Goal: Task Accomplishment & Management: Complete application form

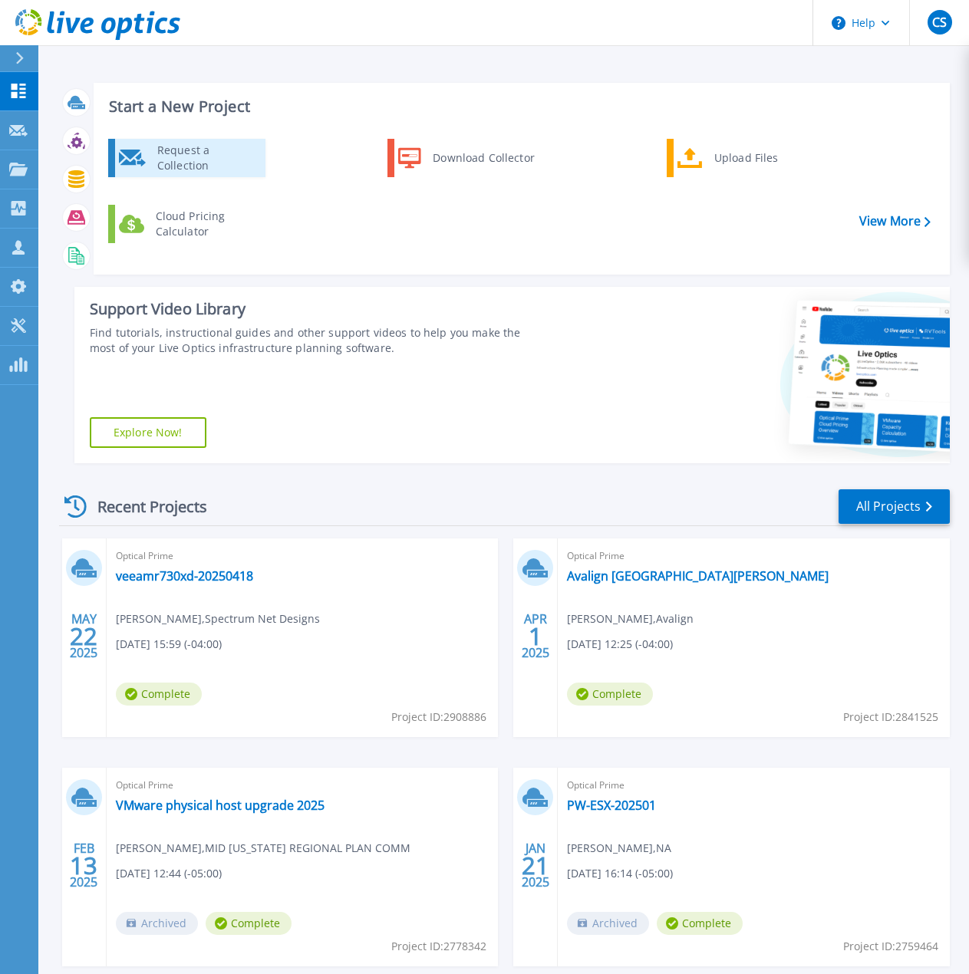
click at [194, 164] on div "Request a Collection" at bounding box center [206, 158] width 112 height 31
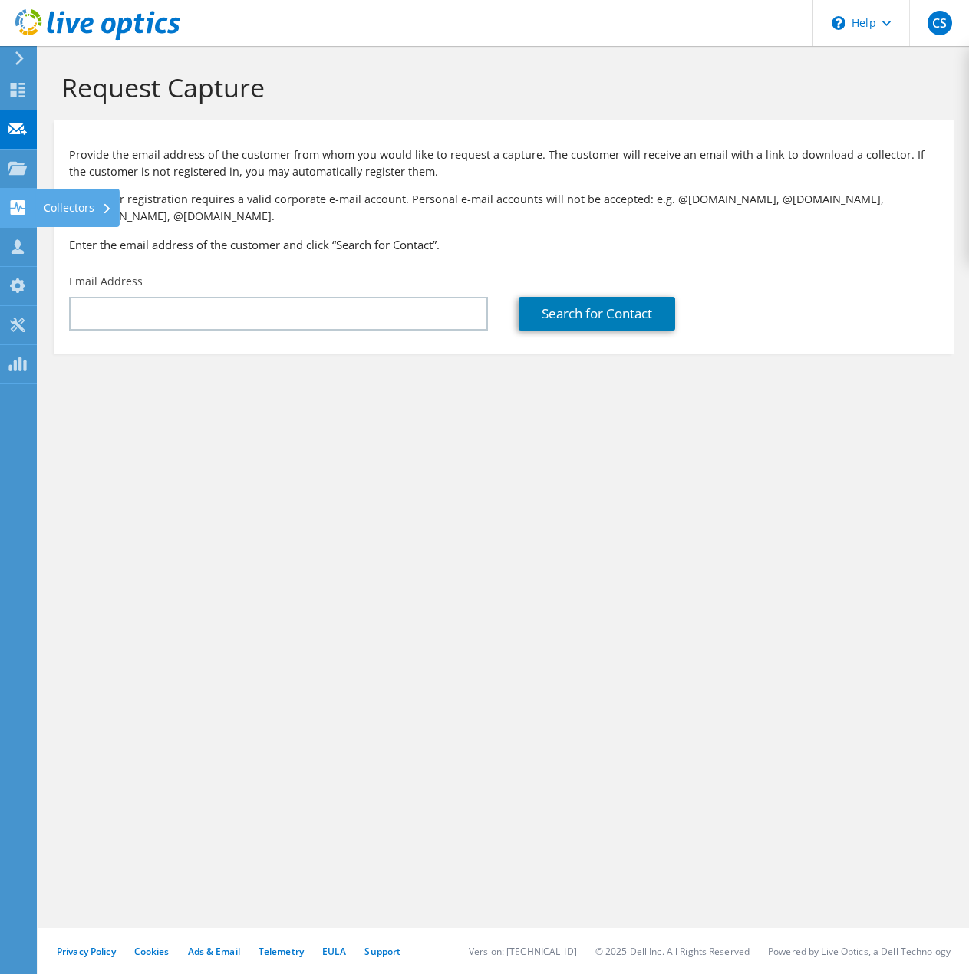
click at [16, 210] on use at bounding box center [18, 207] width 15 height 15
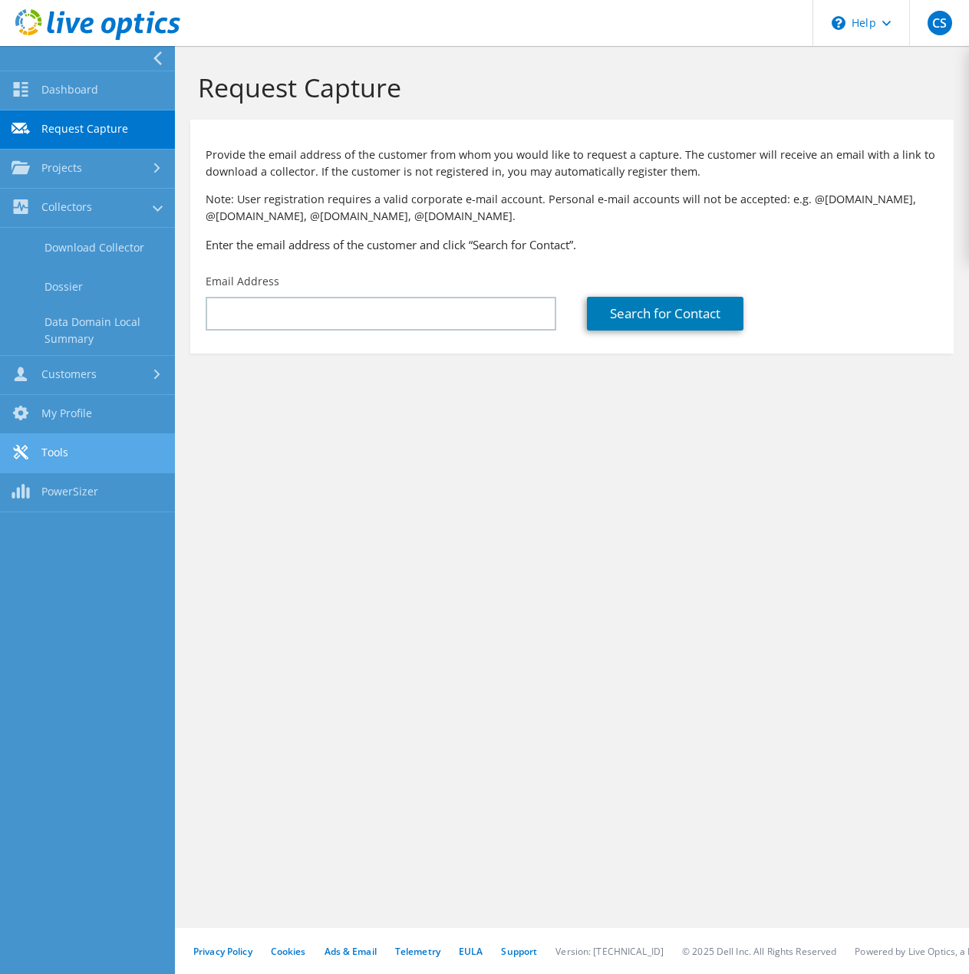
click at [60, 449] on link "Tools" at bounding box center [87, 453] width 175 height 39
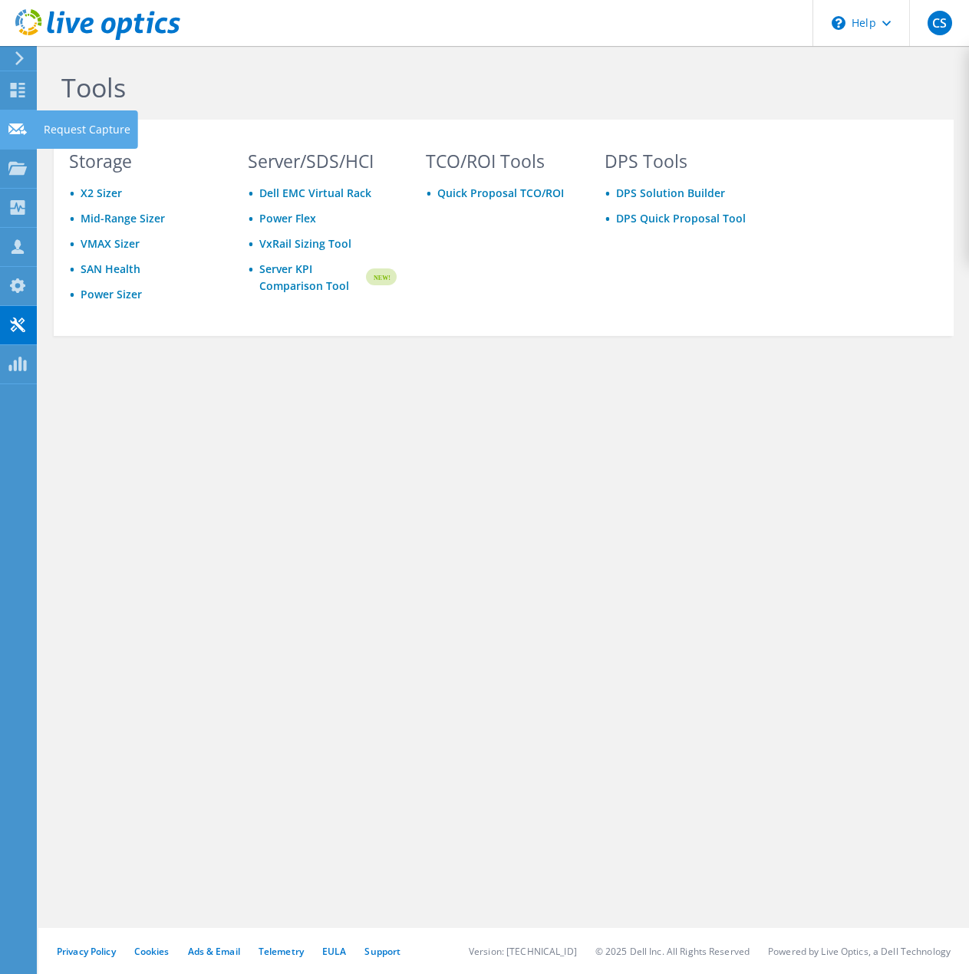
click at [20, 127] on icon at bounding box center [17, 129] width 18 height 15
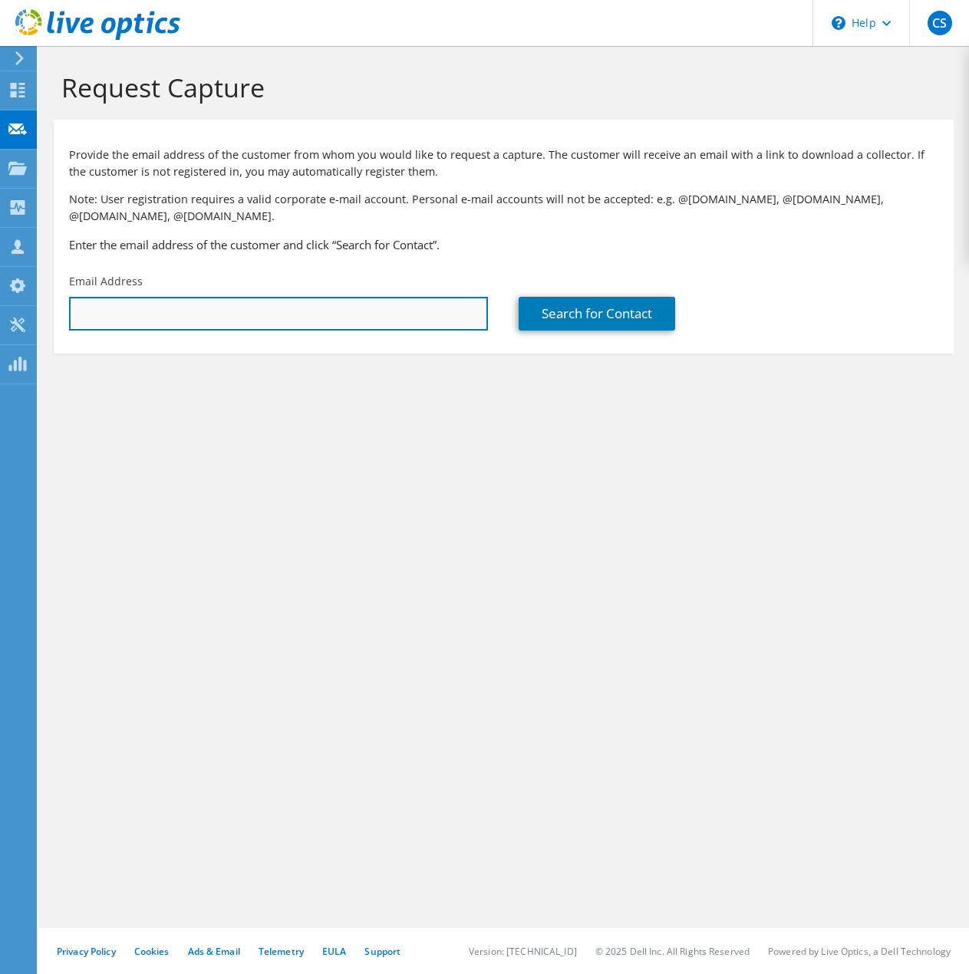
click at [335, 324] on input "text" at bounding box center [278, 314] width 419 height 34
type input "[PERSON_NAME][EMAIL_ADDRESS][DOMAIN_NAME]"
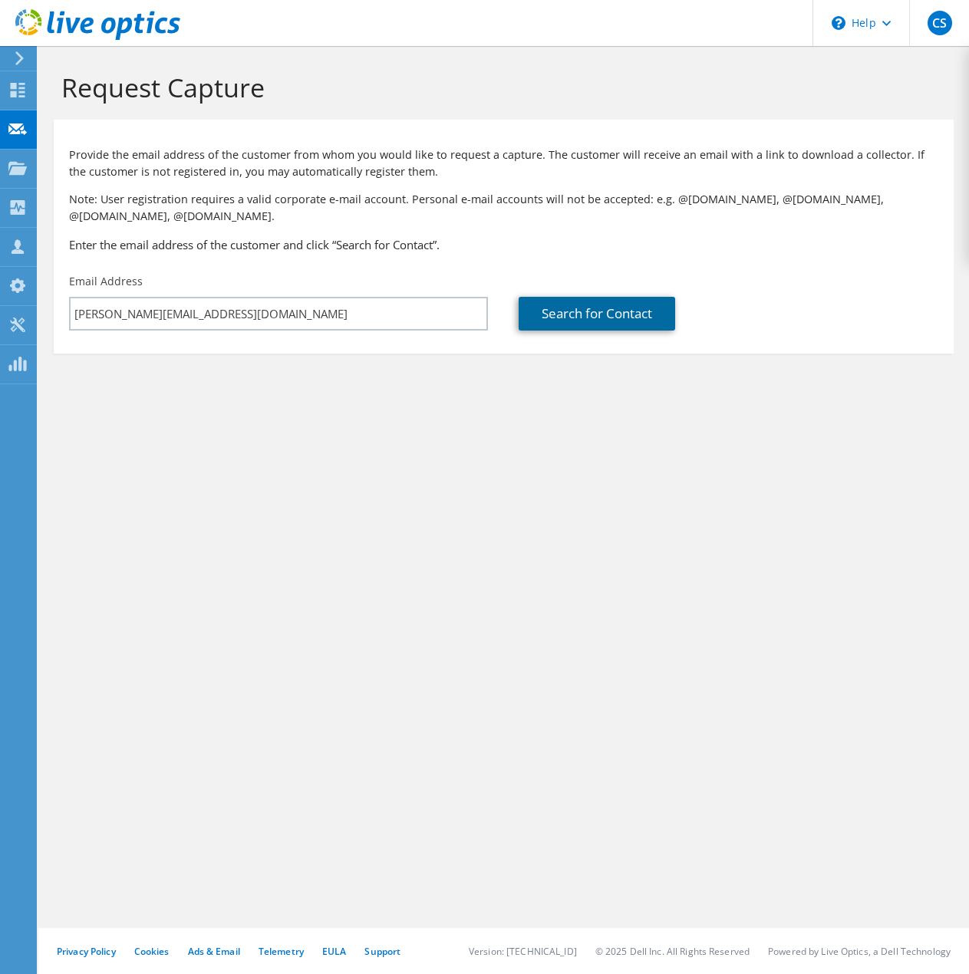
click at [576, 309] on link "Search for Contact" at bounding box center [596, 314] width 156 height 34
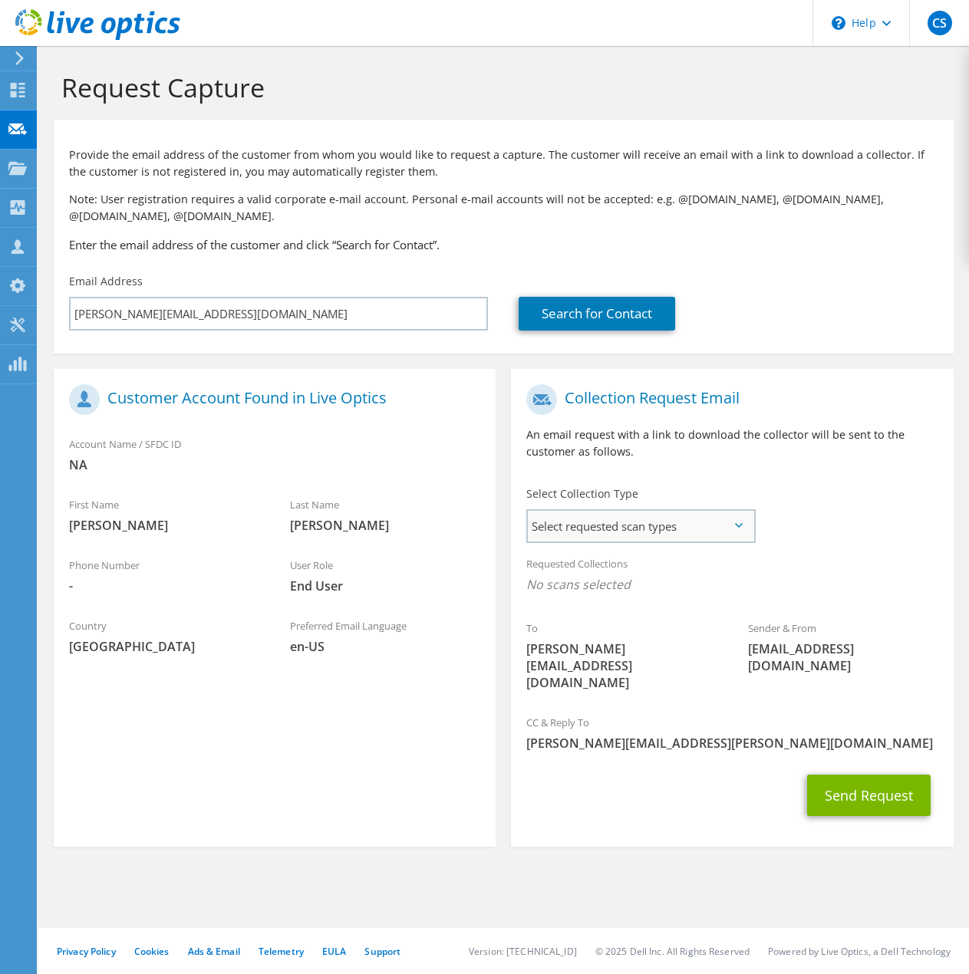
click at [597, 535] on span "Select requested scan types" at bounding box center [640, 526] width 225 height 31
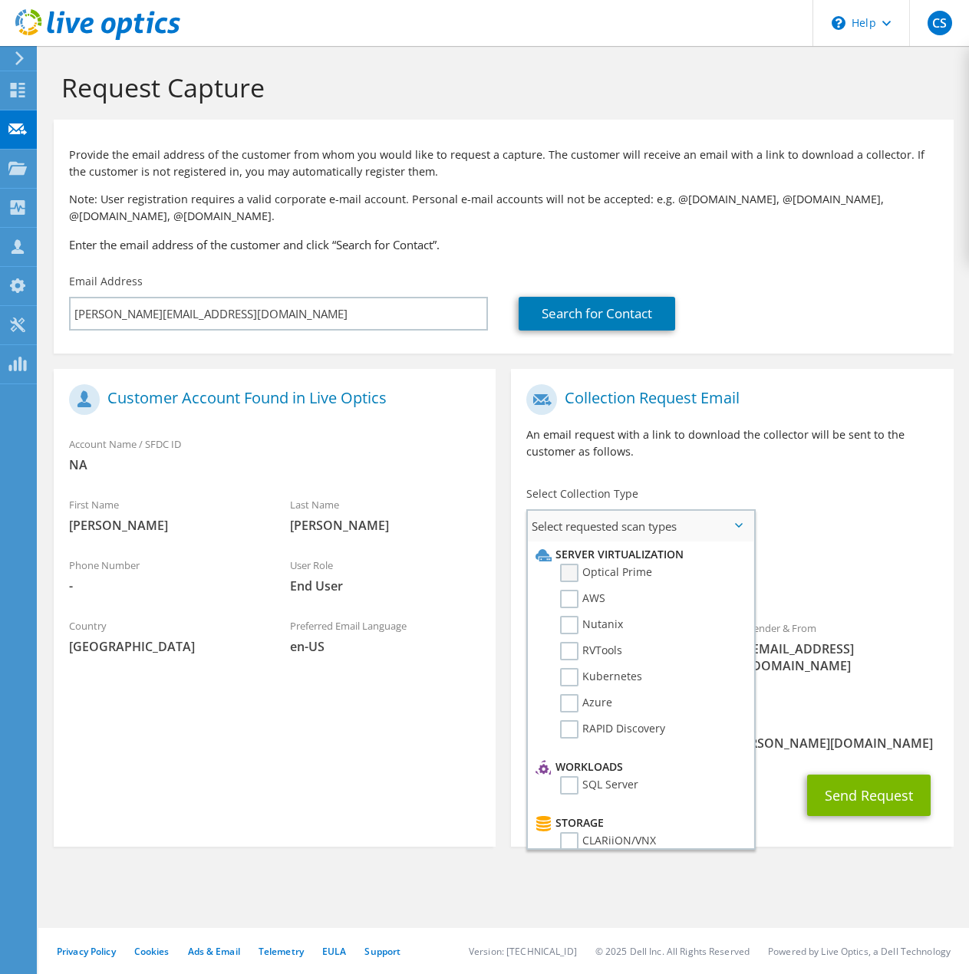
click at [596, 570] on label "Optical Prime" at bounding box center [606, 573] width 92 height 18
click at [0, 0] on input "Optical Prime" at bounding box center [0, 0] width 0 height 0
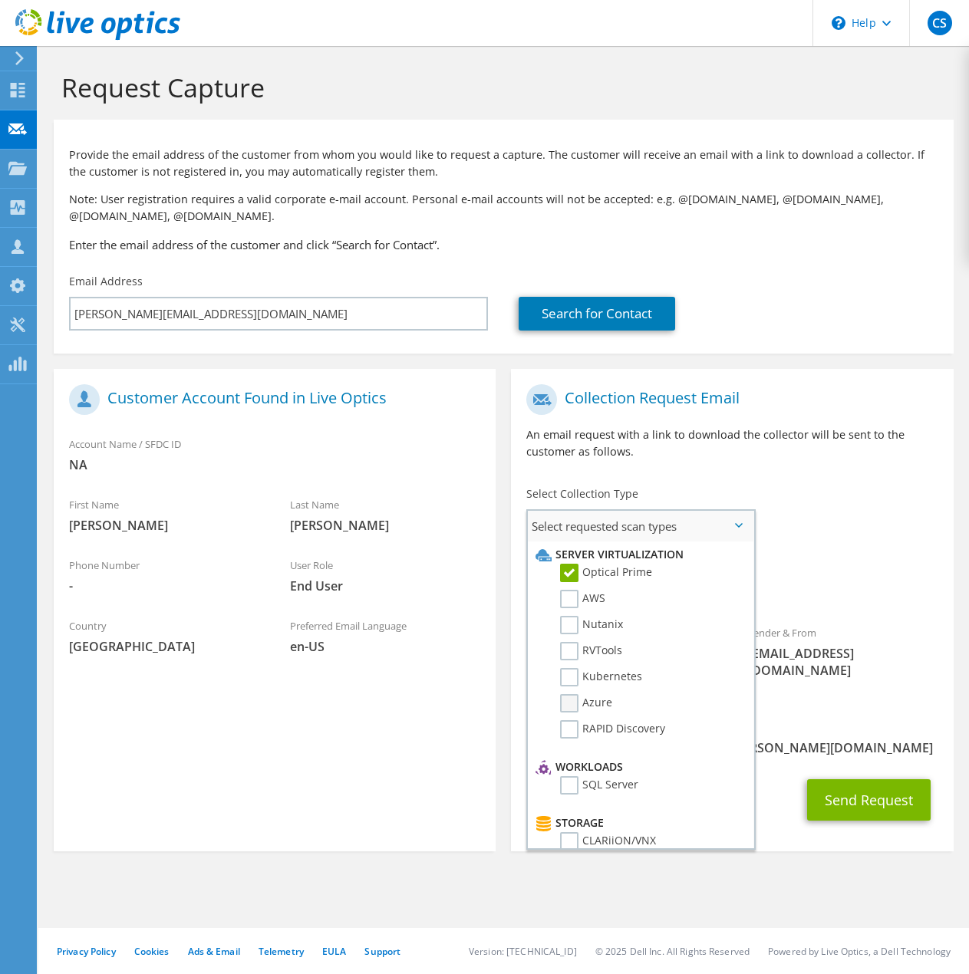
click at [587, 700] on label "Azure" at bounding box center [586, 703] width 52 height 18
click at [0, 0] on input "Azure" at bounding box center [0, 0] width 0 height 0
click at [837, 779] on button "Send Request" at bounding box center [868, 799] width 123 height 41
